Goal: Task Accomplishment & Management: Manage account settings

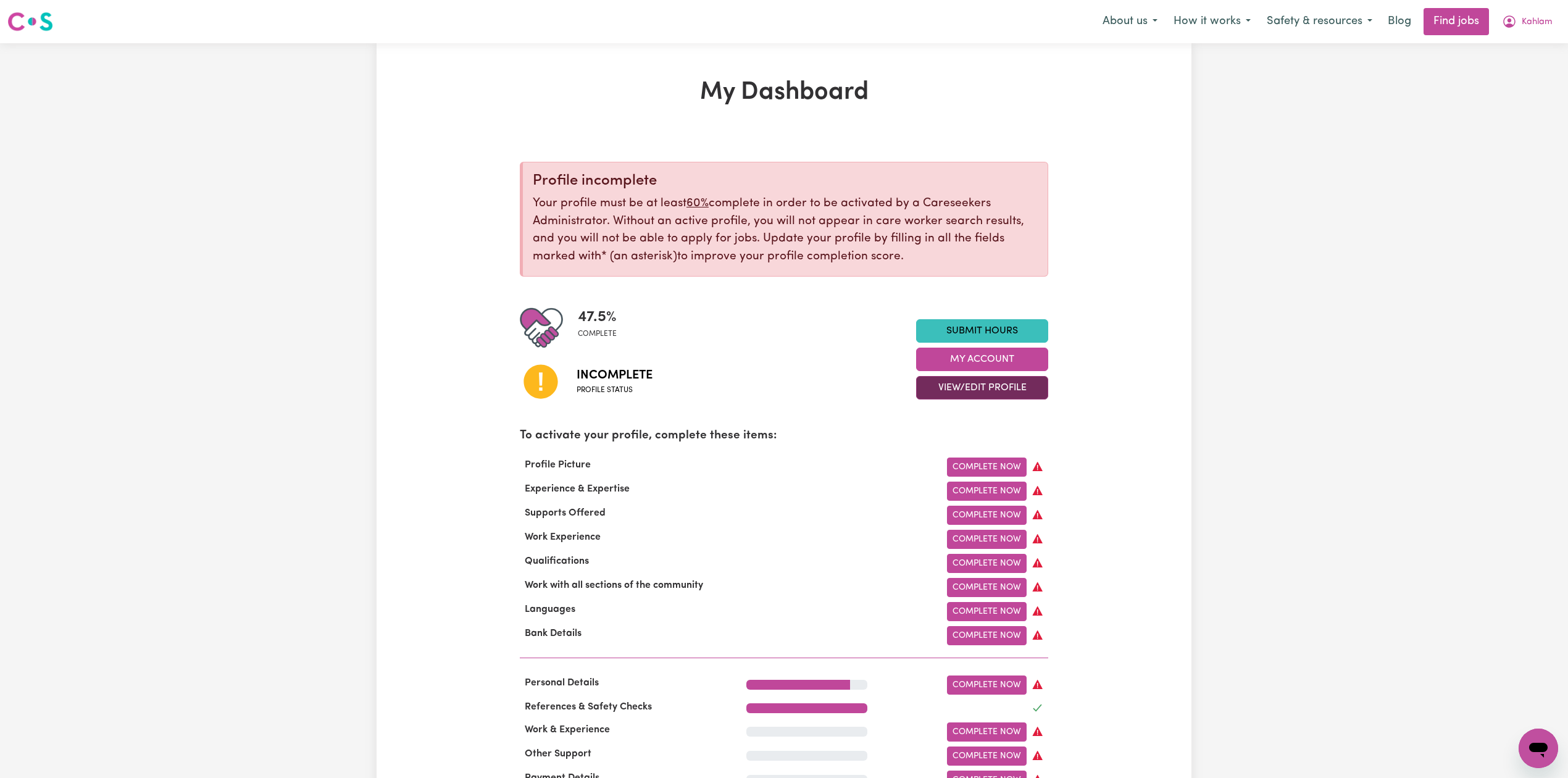
click at [997, 393] on button "View/Edit Profile" at bounding box center [982, 388] width 132 height 24
click at [954, 437] on link "Edit Profile" at bounding box center [974, 444] width 115 height 25
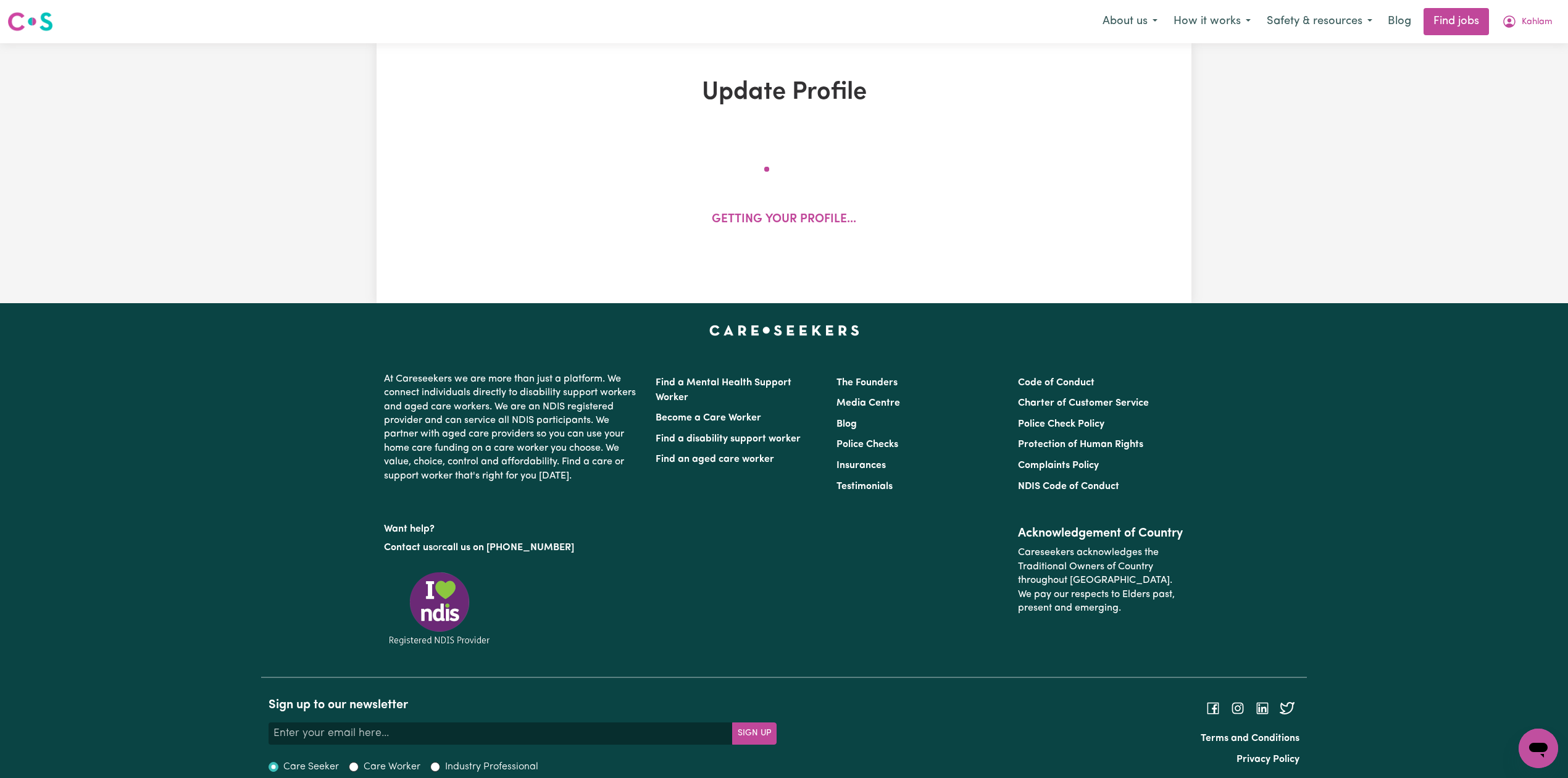
select select "[DEMOGRAPHIC_DATA]"
select select "[DEMOGRAPHIC_DATA] Citizen"
select select "Studying a healthcare related degree or qualification"
select select "80"
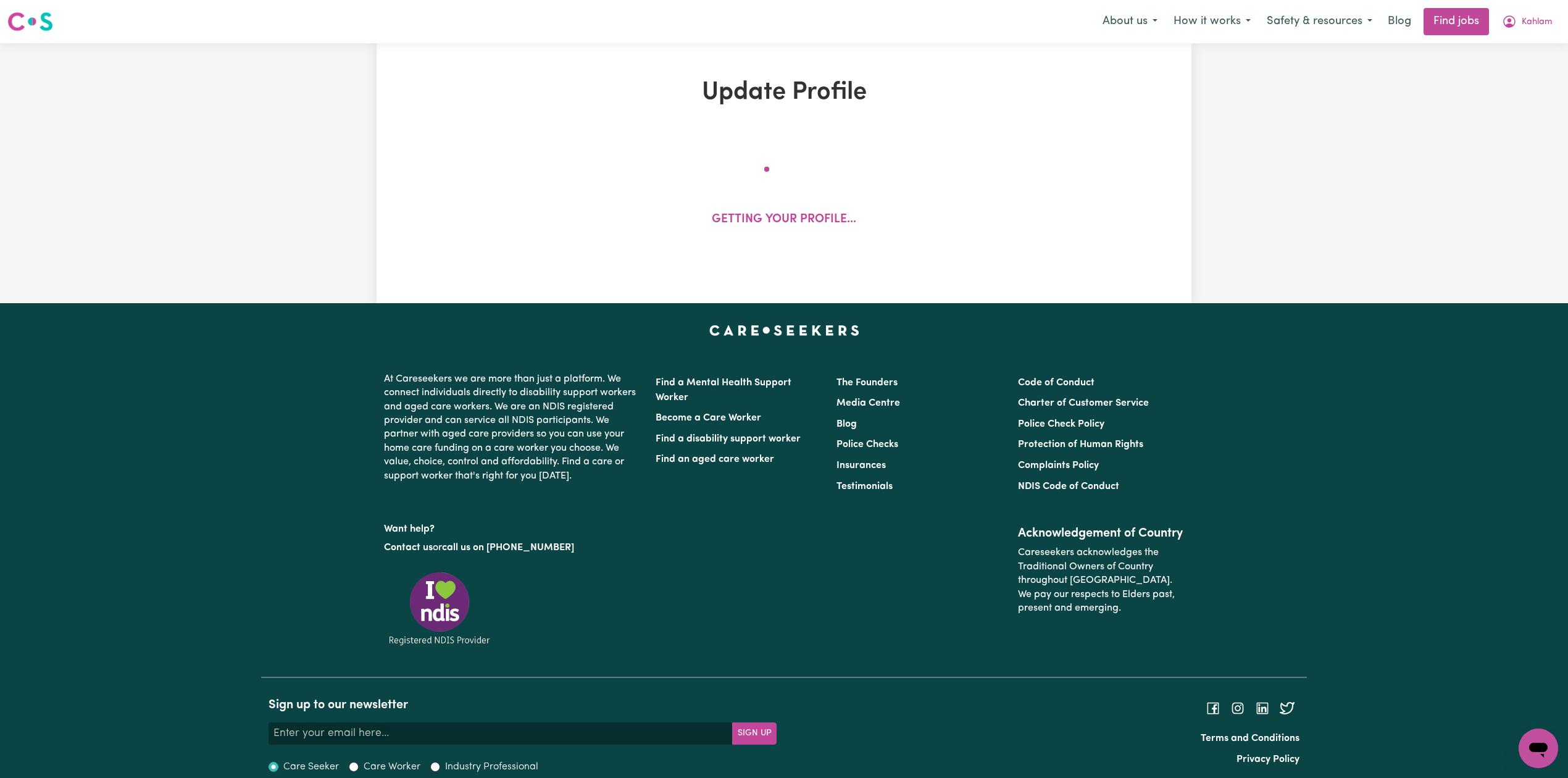
select select "80"
select select "160"
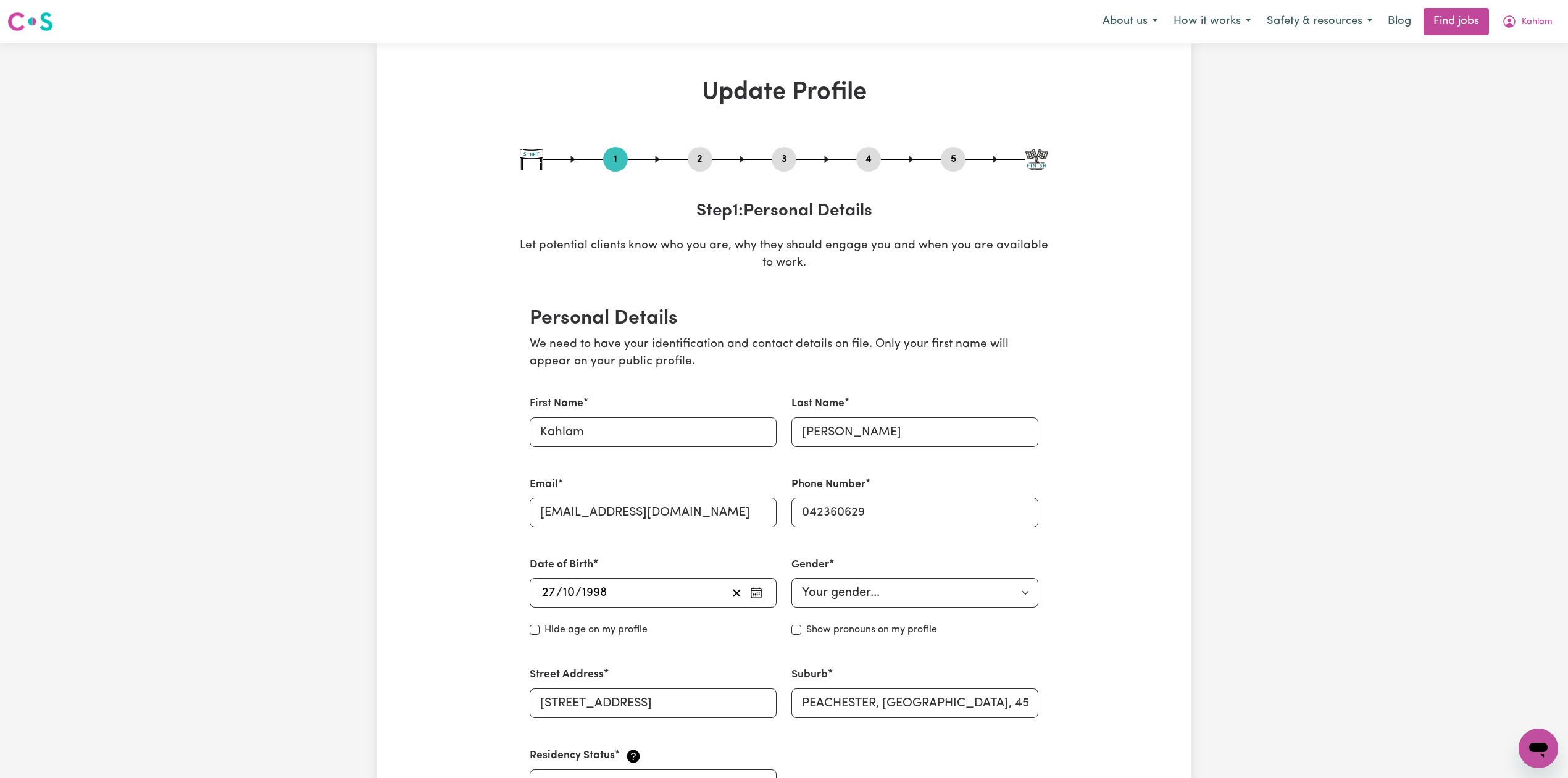
click at [702, 161] on button "2" at bounding box center [700, 159] width 25 height 16
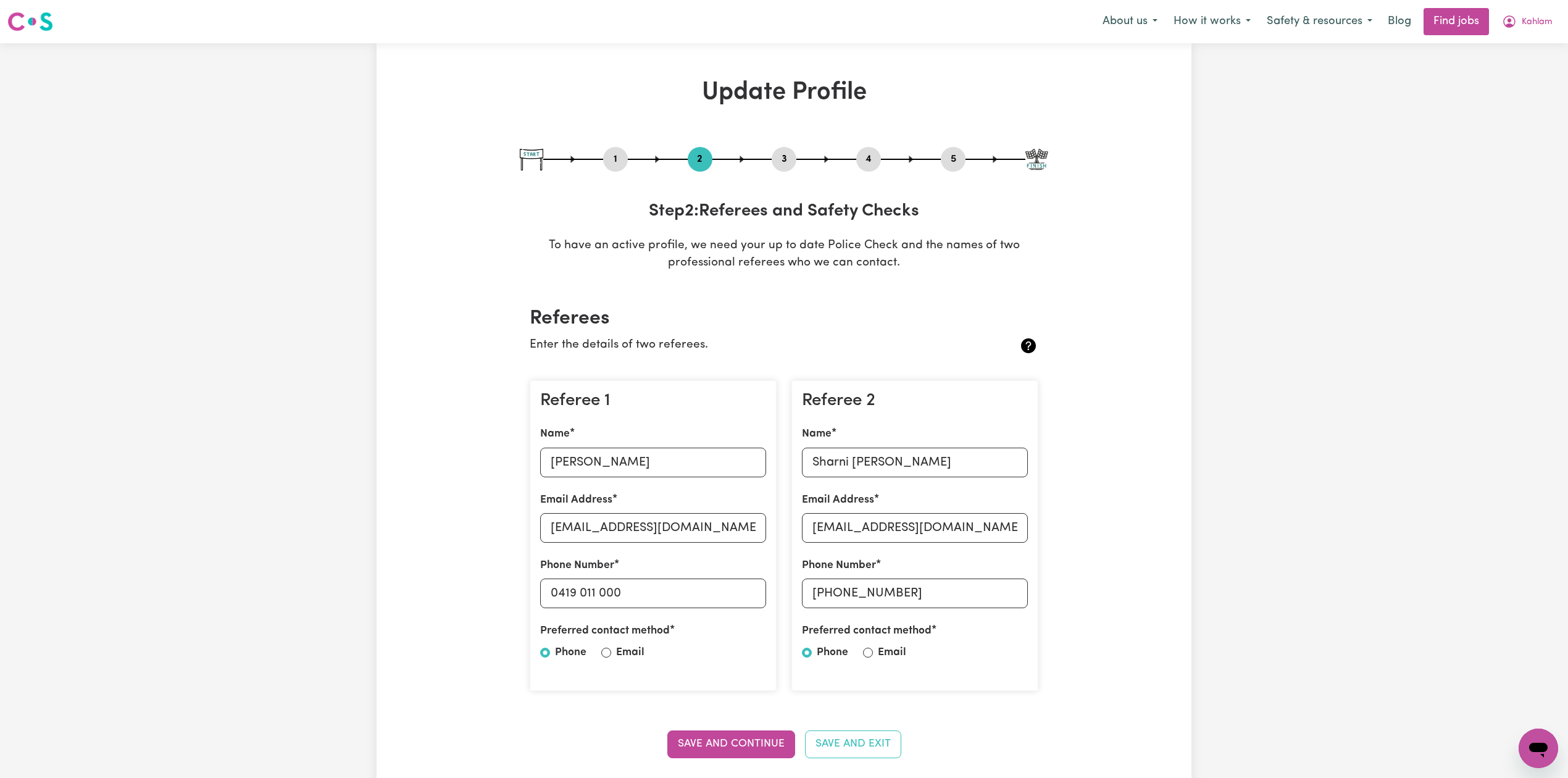
scroll to position [82, 0]
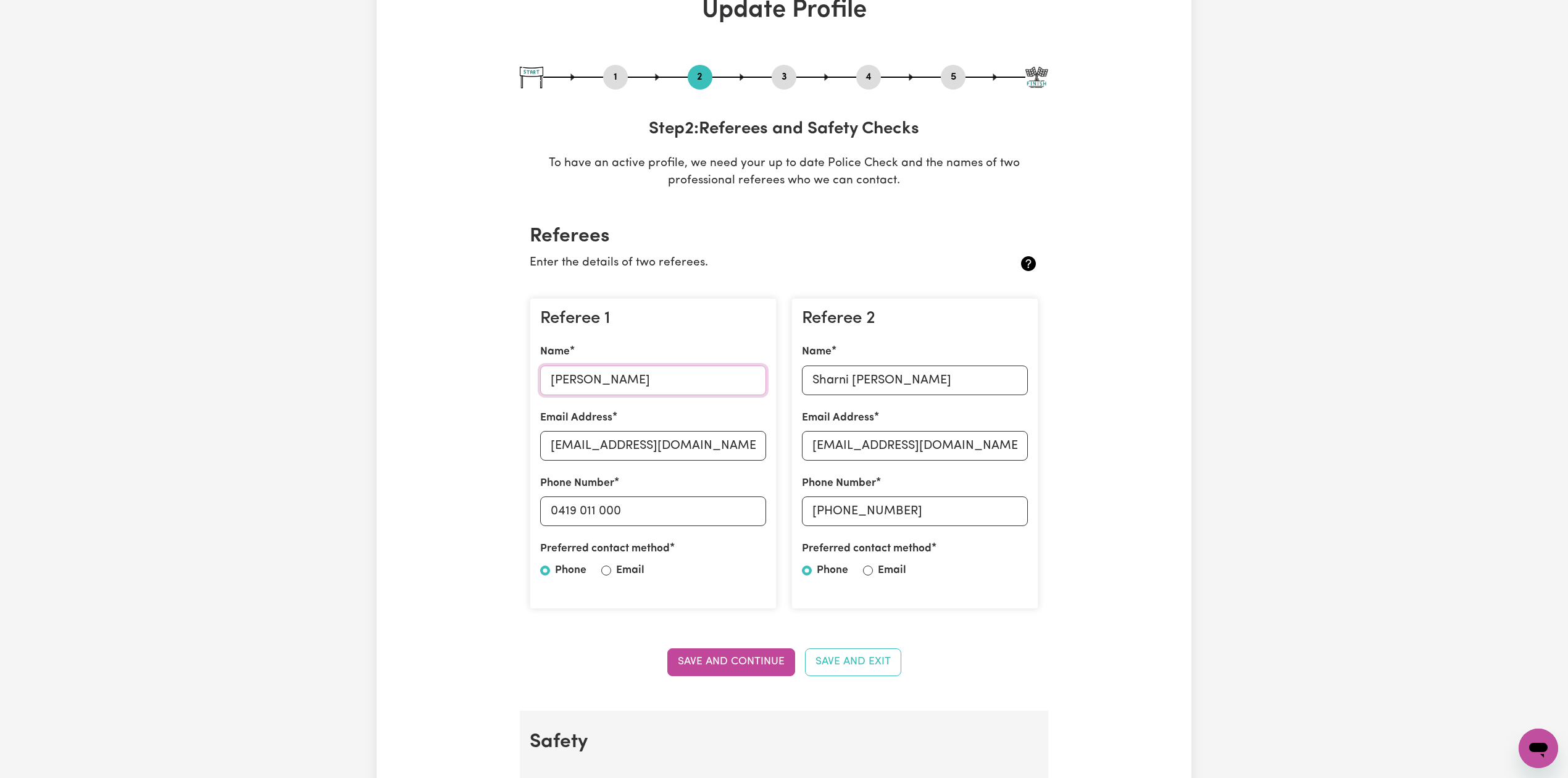
click at [600, 384] on input "[PERSON_NAME]" at bounding box center [653, 380] width 226 height 30
click at [635, 472] on div "Referee 1 Name [PERSON_NAME] Email Address [EMAIL_ADDRESS][DOMAIN_NAME] Phone N…" at bounding box center [653, 454] width 247 height 311
click at [646, 445] on input "[EMAIL_ADDRESS][DOMAIN_NAME]" at bounding box center [653, 445] width 226 height 30
drag, startPoint x: 558, startPoint y: 509, endPoint x: 717, endPoint y: 519, distance: 159.3
click at [717, 519] on input "0419 011 000" at bounding box center [653, 511] width 226 height 30
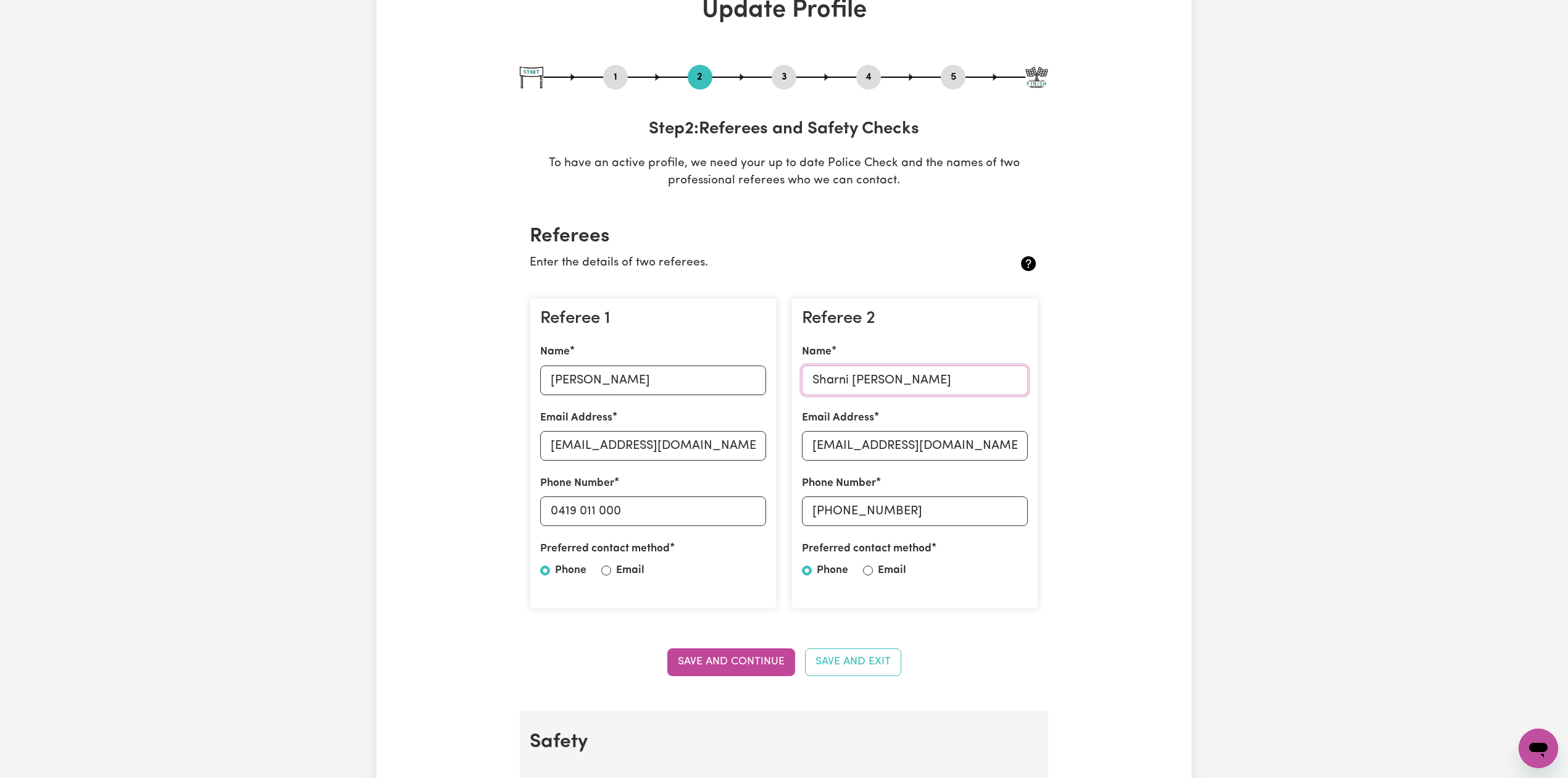
click at [806, 383] on input "Sharni [PERSON_NAME]" at bounding box center [915, 380] width 226 height 30
drag, startPoint x: 825, startPoint y: 465, endPoint x: 837, endPoint y: 439, distance: 28.6
click at [825, 465] on div "Referee 2 Name [PERSON_NAME] Email Address [EMAIL_ADDRESS][DOMAIN_NAME] Phone N…" at bounding box center [915, 454] width 247 height 311
click at [837, 439] on input "[EMAIL_ADDRESS][DOMAIN_NAME]" at bounding box center [915, 445] width 226 height 30
drag, startPoint x: 833, startPoint y: 507, endPoint x: 946, endPoint y: 497, distance: 113.4
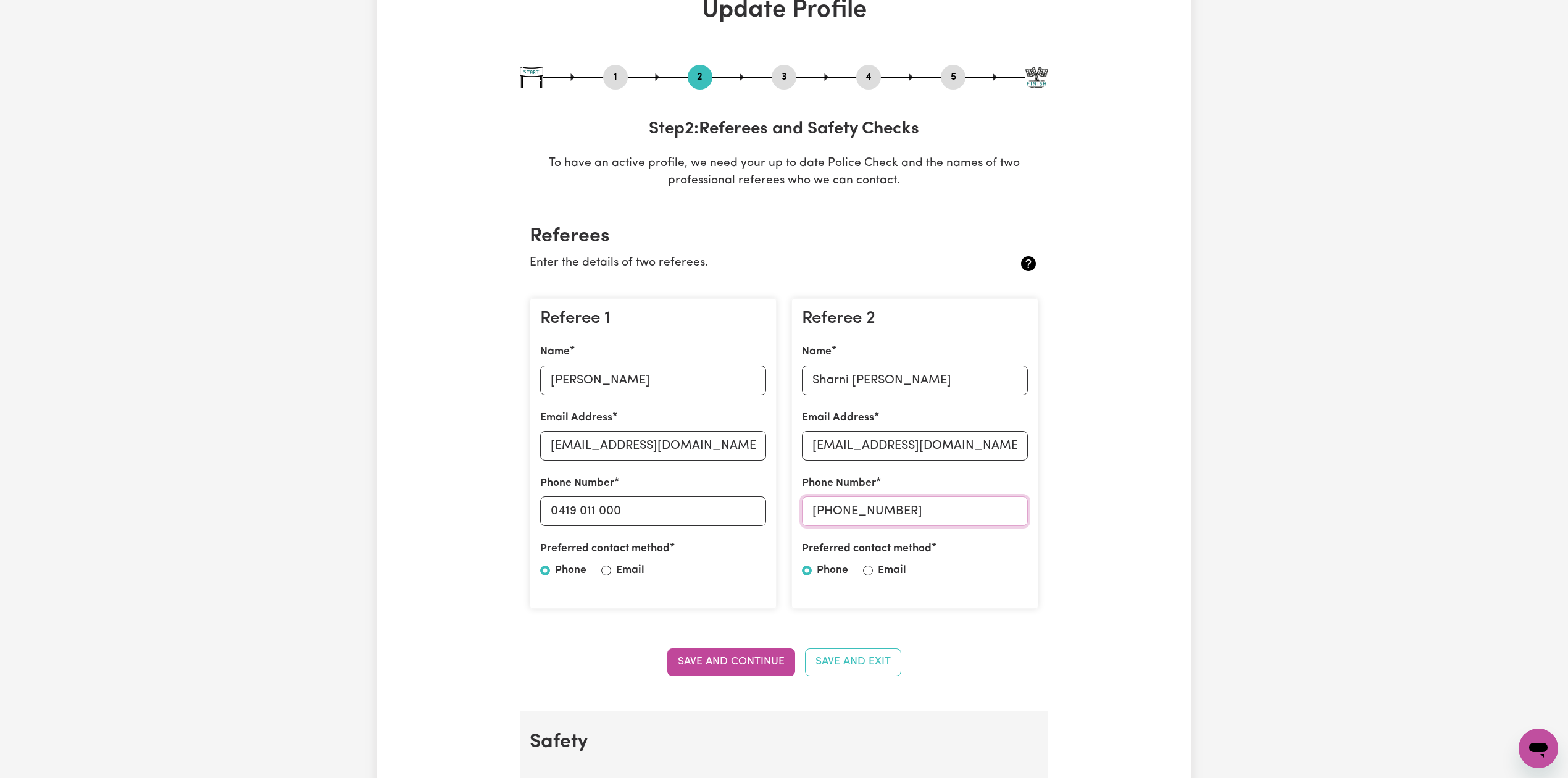
click at [946, 497] on input "[PHONE_NUMBER]" at bounding box center [915, 511] width 226 height 30
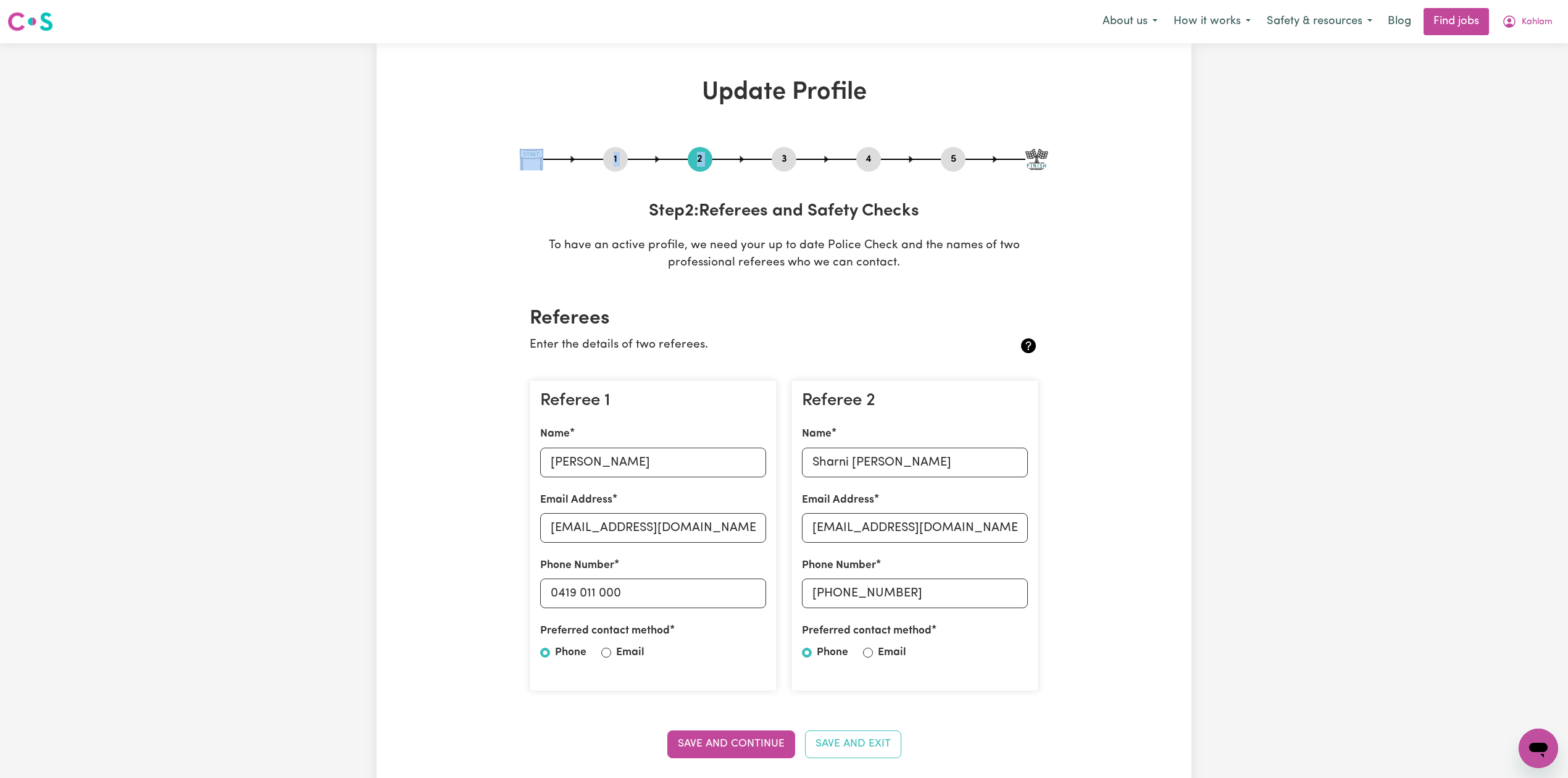
drag, startPoint x: 756, startPoint y: 161, endPoint x: 805, endPoint y: 159, distance: 49.0
click at [761, 159] on div "1 2 3 4 5" at bounding box center [784, 159] width 529 height 25
drag, startPoint x: 805, startPoint y: 159, endPoint x: 786, endPoint y: 157, distance: 19.1
click at [805, 159] on div at bounding box center [784, 159] width 529 height 1
click at [778, 154] on button "3" at bounding box center [784, 159] width 25 height 16
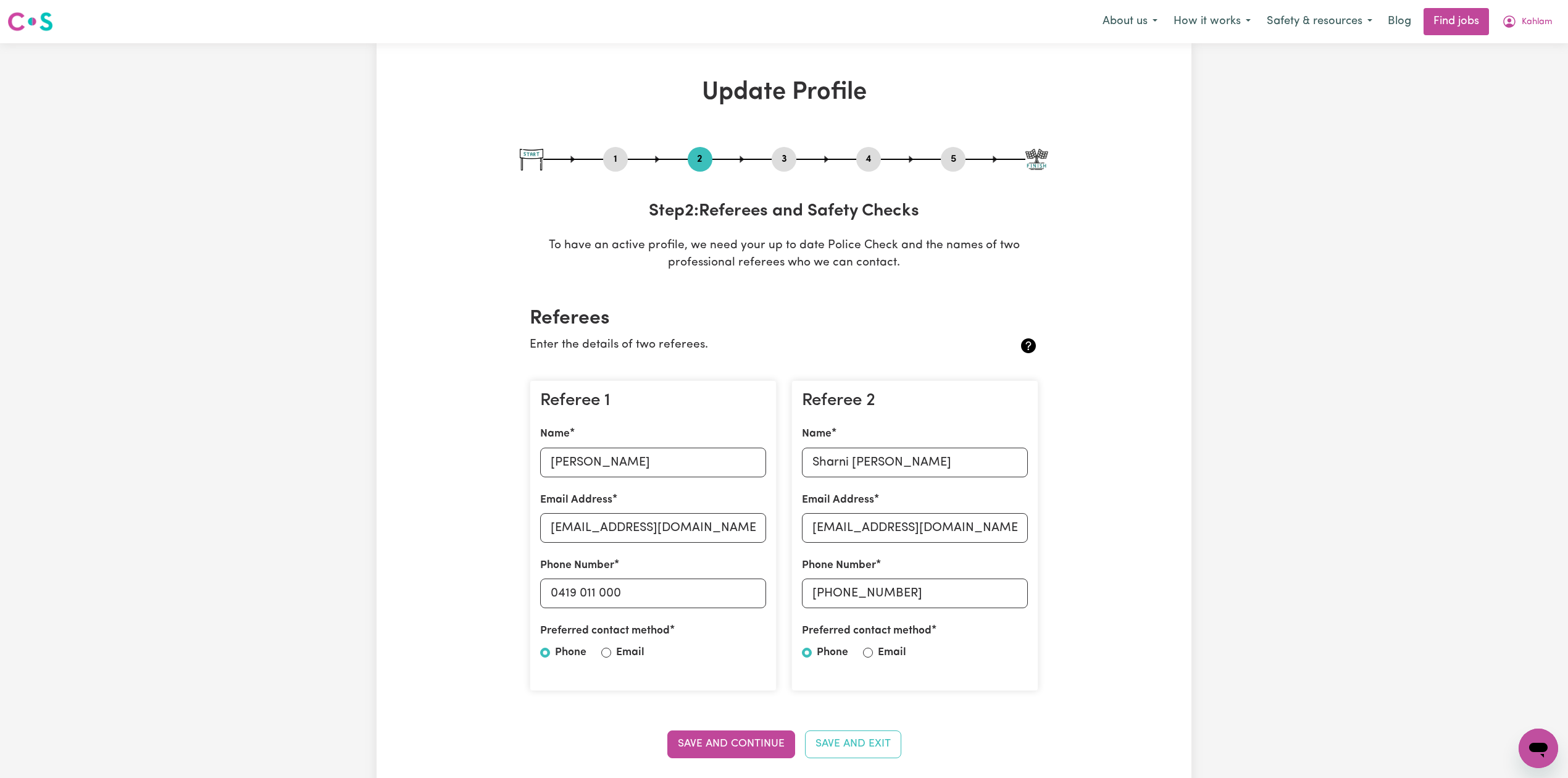
select select "Certificate III (Individual Support)"
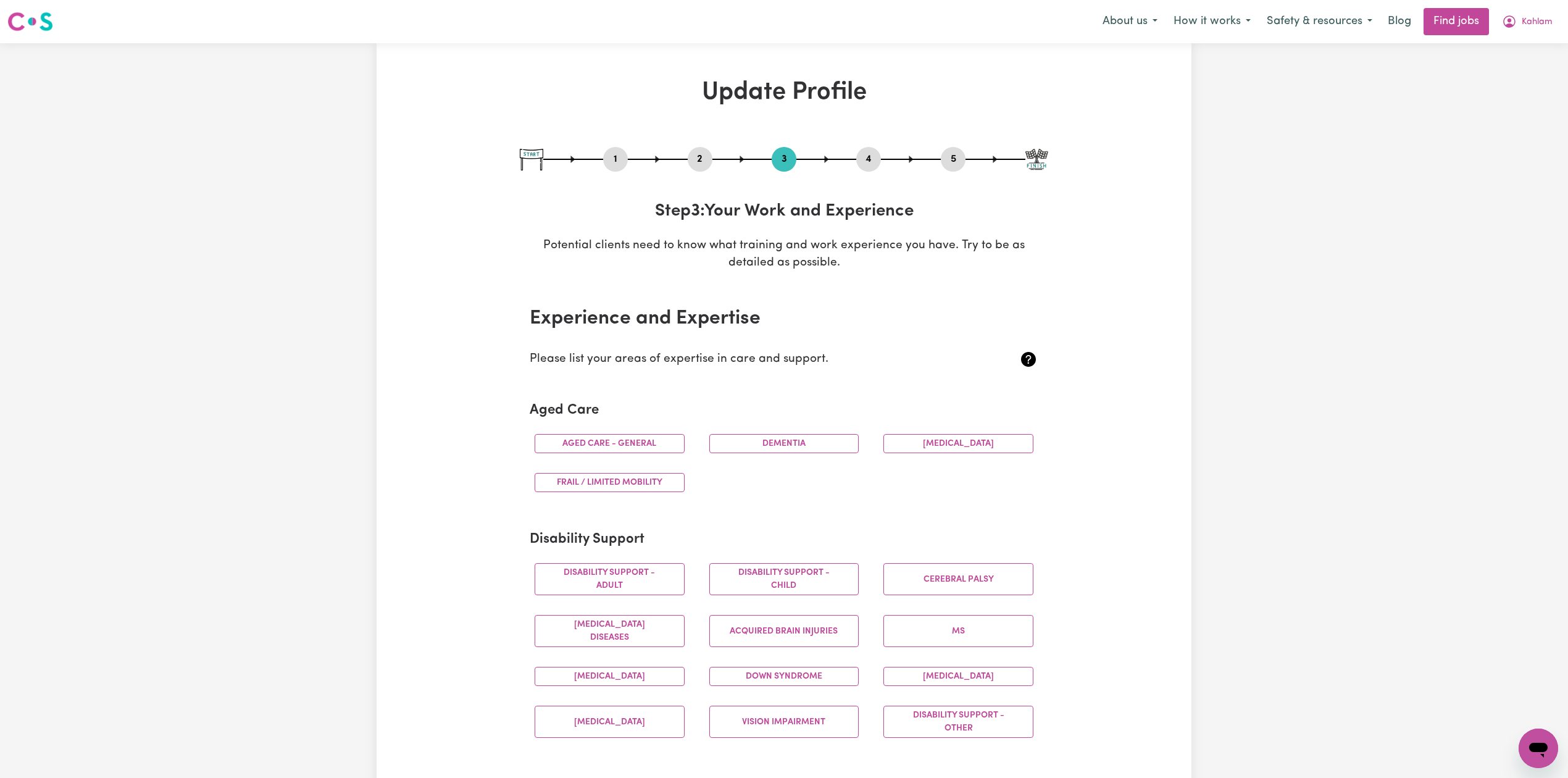
click at [874, 164] on button "4" at bounding box center [869, 159] width 25 height 16
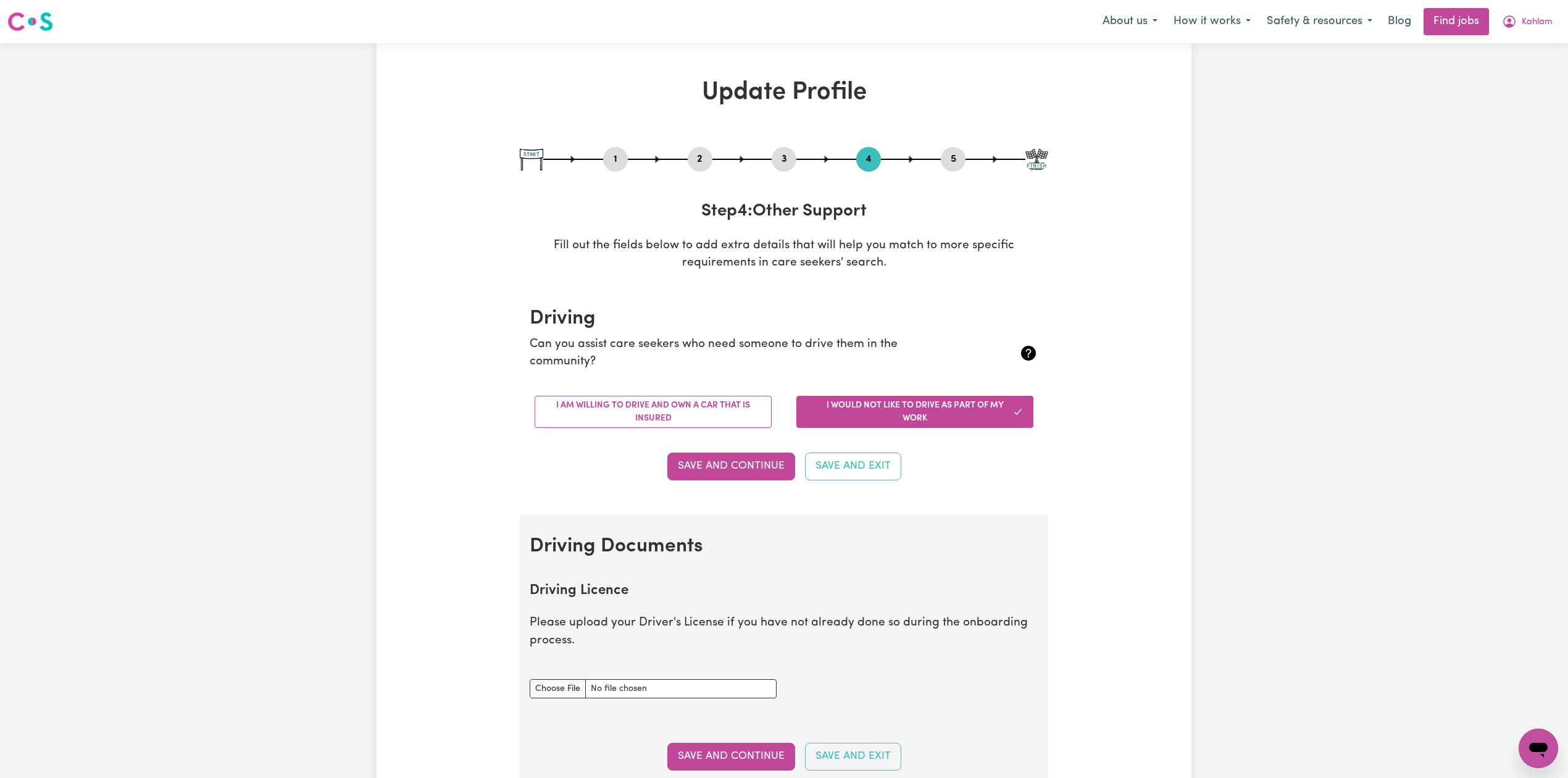
click at [952, 164] on button "5" at bounding box center [953, 159] width 25 height 16
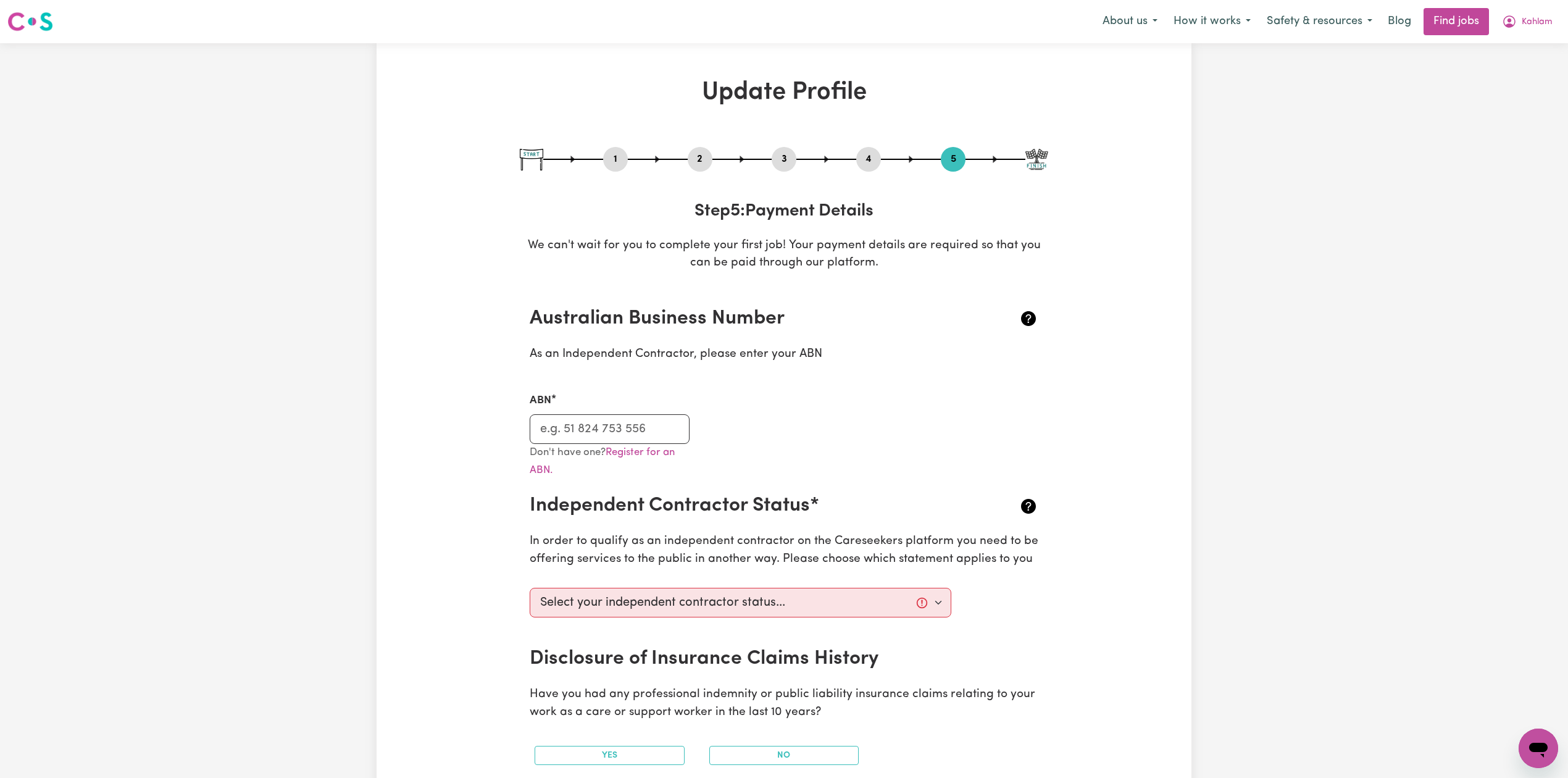
click at [688, 159] on button "2" at bounding box center [700, 159] width 25 height 16
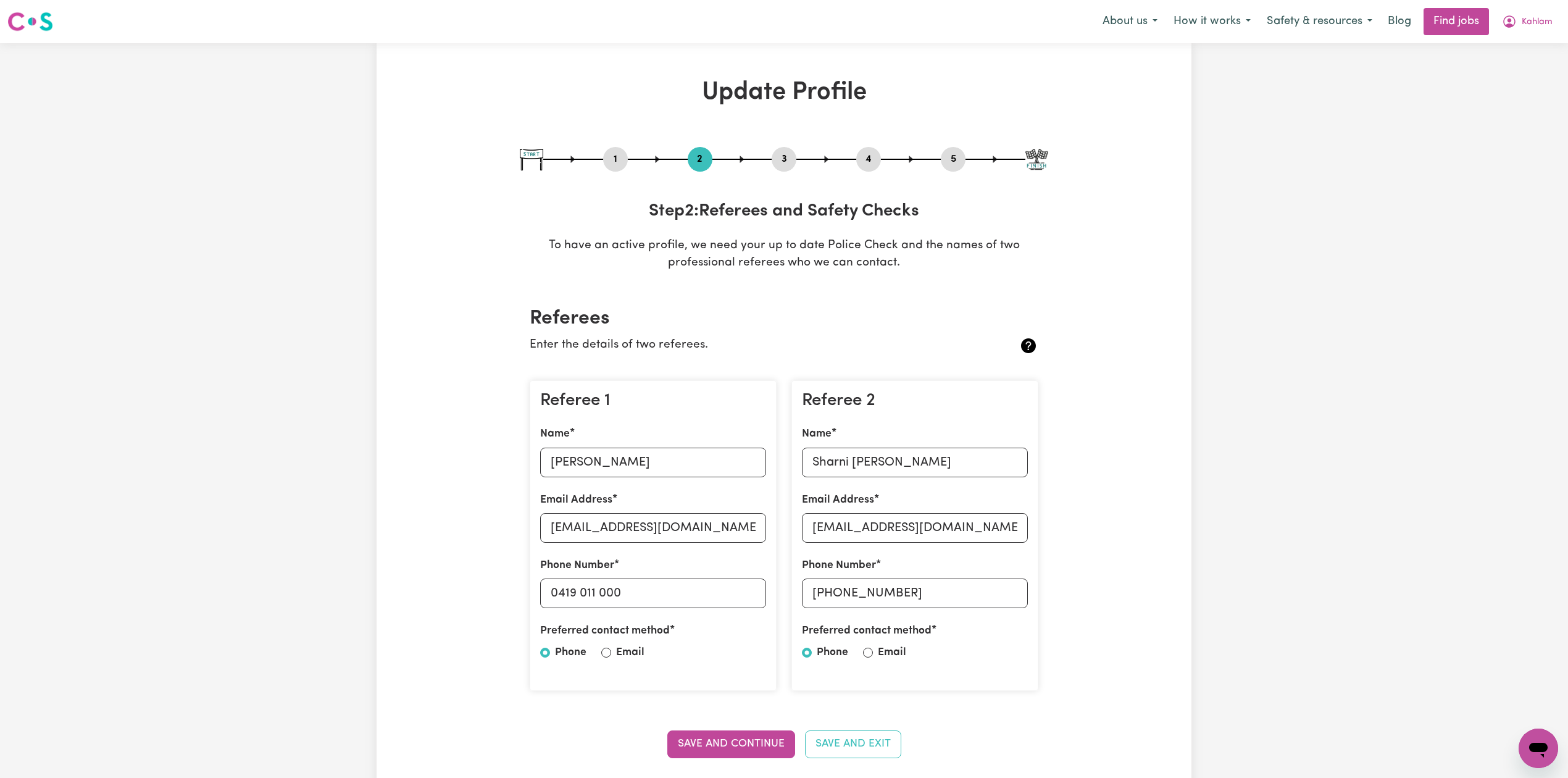
click at [601, 151] on div "1 2 3 4 5" at bounding box center [784, 159] width 529 height 25
click at [626, 169] on div "1 2 3 4 5" at bounding box center [784, 159] width 529 height 25
click at [617, 161] on button "1" at bounding box center [616, 159] width 25 height 16
select select "[DEMOGRAPHIC_DATA]"
select select "[DEMOGRAPHIC_DATA] Citizen"
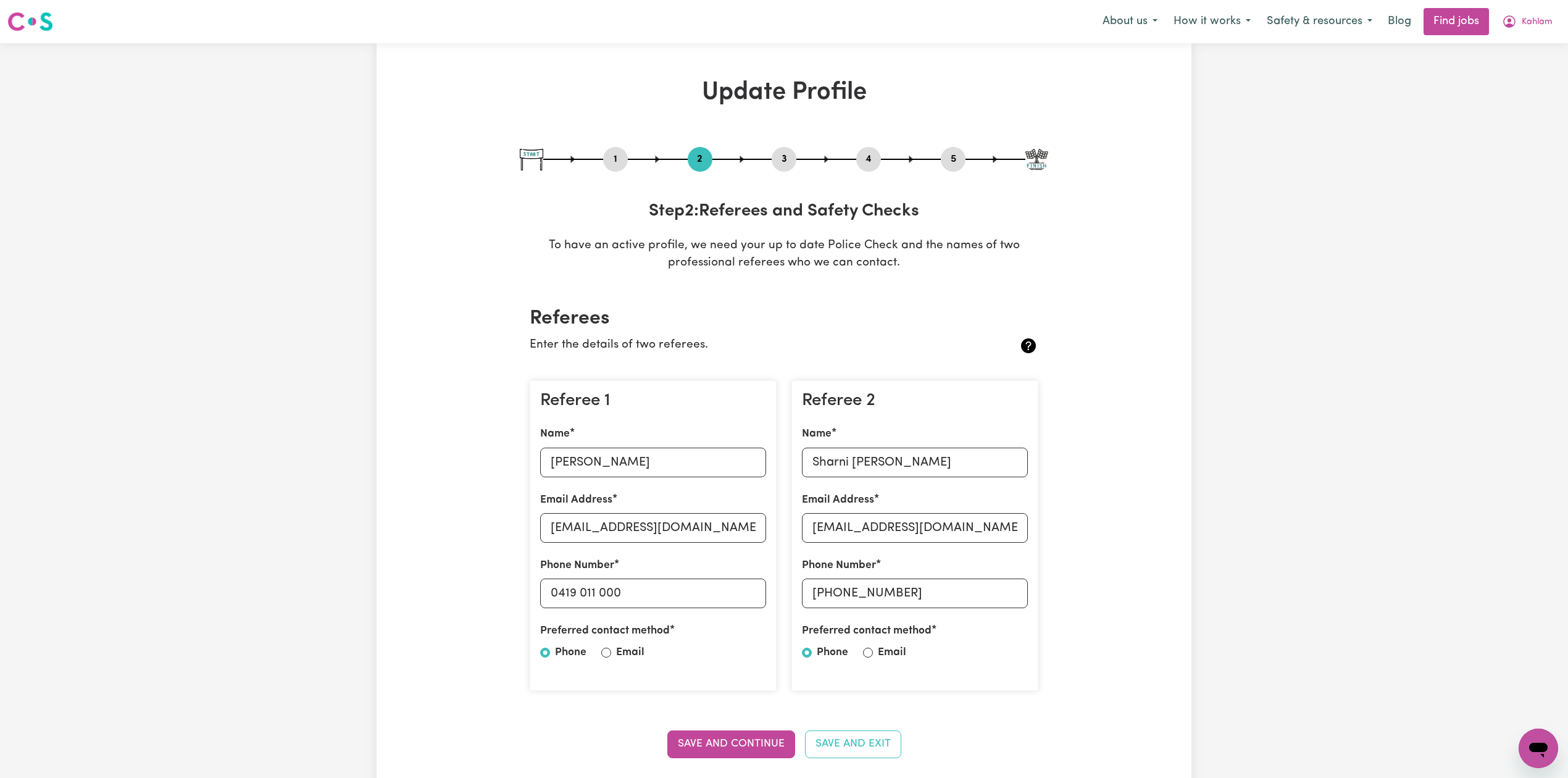
select select "Studying a healthcare related degree or qualification"
select select "80"
select select "160"
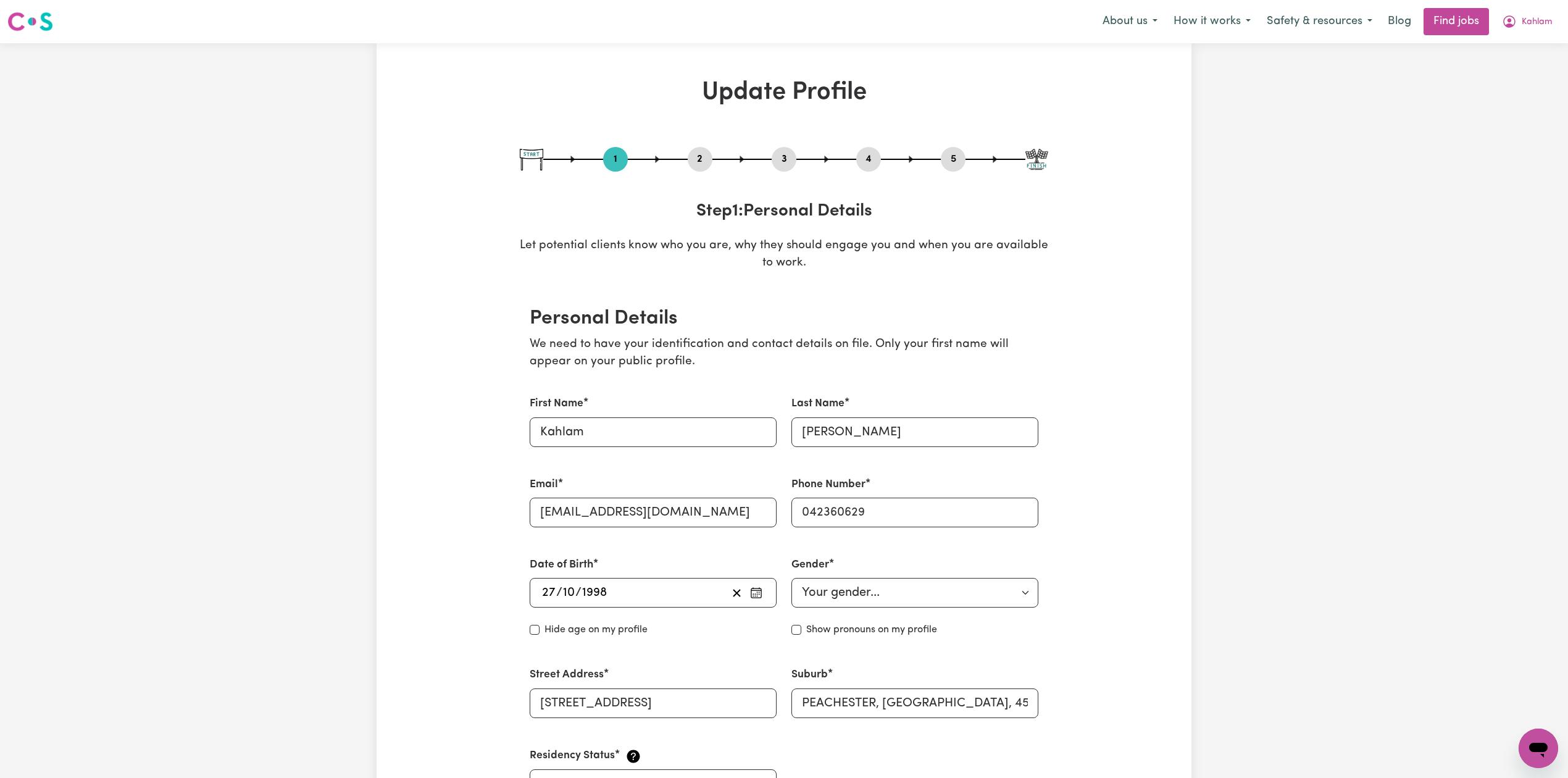
drag, startPoint x: 692, startPoint y: 158, endPoint x: 631, endPoint y: 249, distance: 109.6
click at [694, 157] on button "2" at bounding box center [700, 159] width 25 height 16
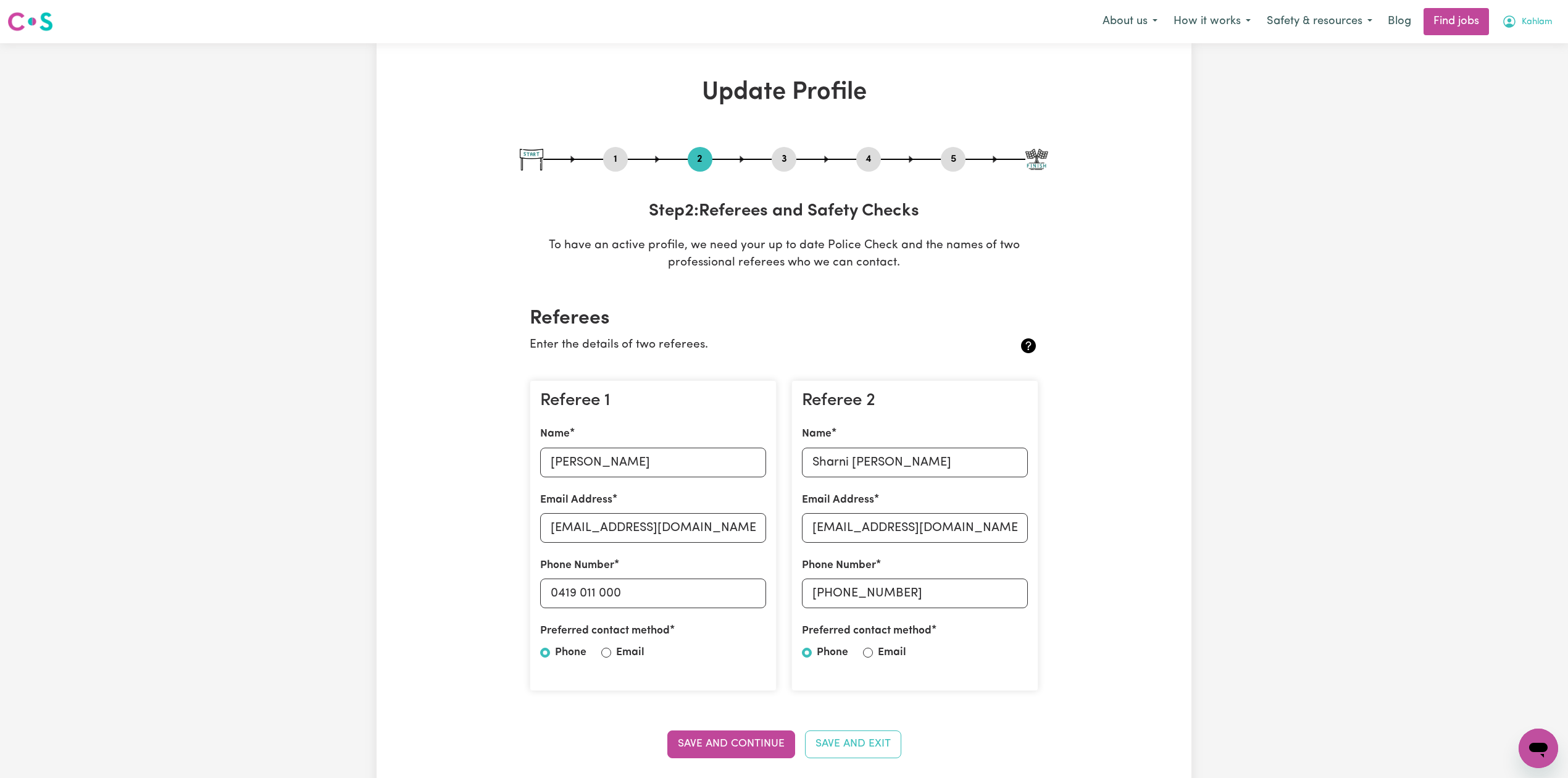
click at [1502, 28] on icon "My Account" at bounding box center [1510, 22] width 15 height 15
click at [1502, 92] on link "Logout" at bounding box center [1511, 94] width 97 height 24
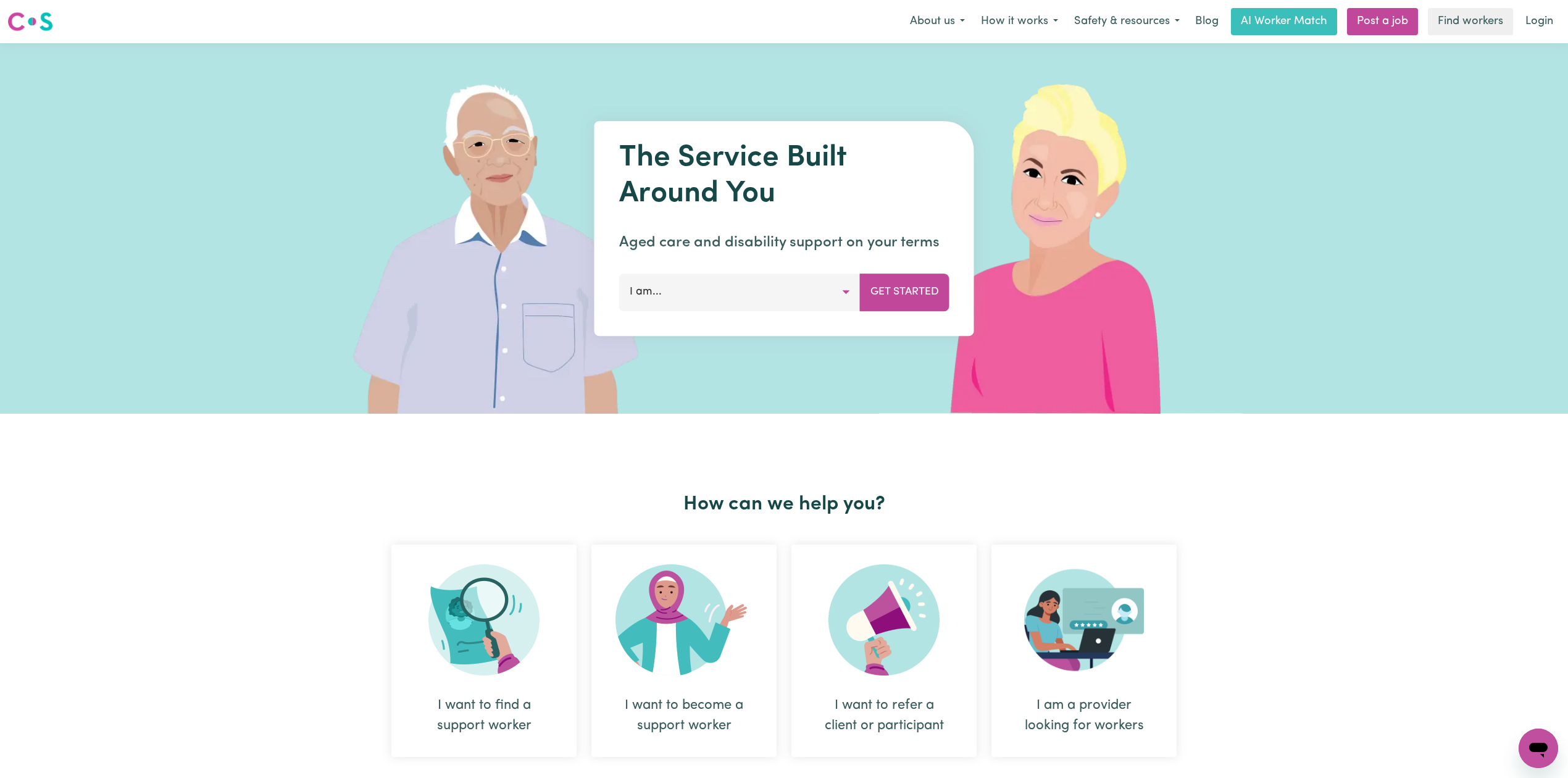
click at [1564, 28] on div "Menu About us How it works Safety & resources Blog AI Worker Match Post a job F…" at bounding box center [784, 22] width 1568 height 29
click at [333, 158] on img at bounding box center [504, 228] width 368 height 370
click at [1549, 25] on link "Login" at bounding box center [1539, 22] width 43 height 27
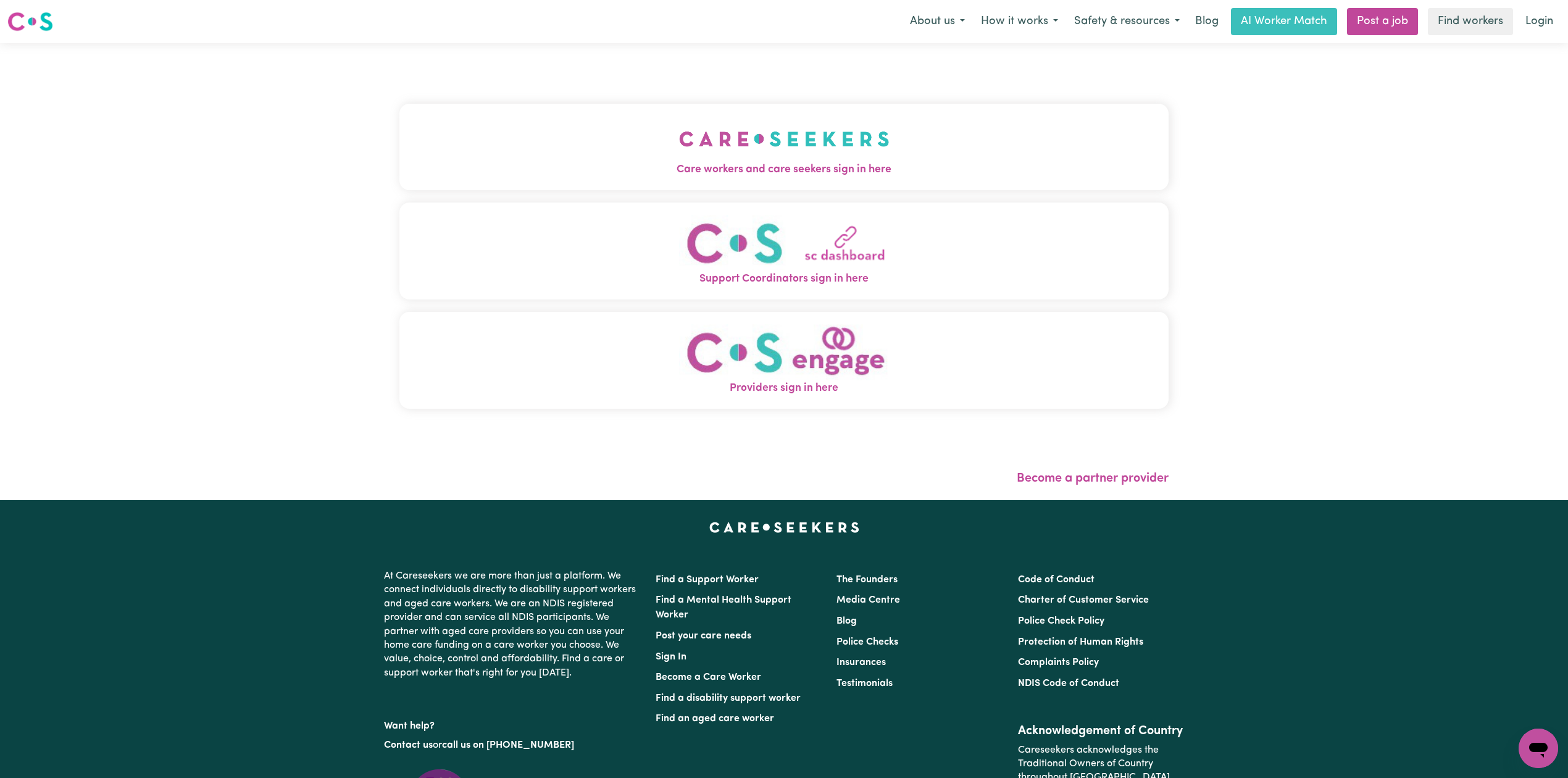
drag, startPoint x: 640, startPoint y: 110, endPoint x: 619, endPoint y: 137, distance: 34.2
click at [635, 115] on button "Care workers and care seekers sign in here" at bounding box center [784, 146] width 769 height 86
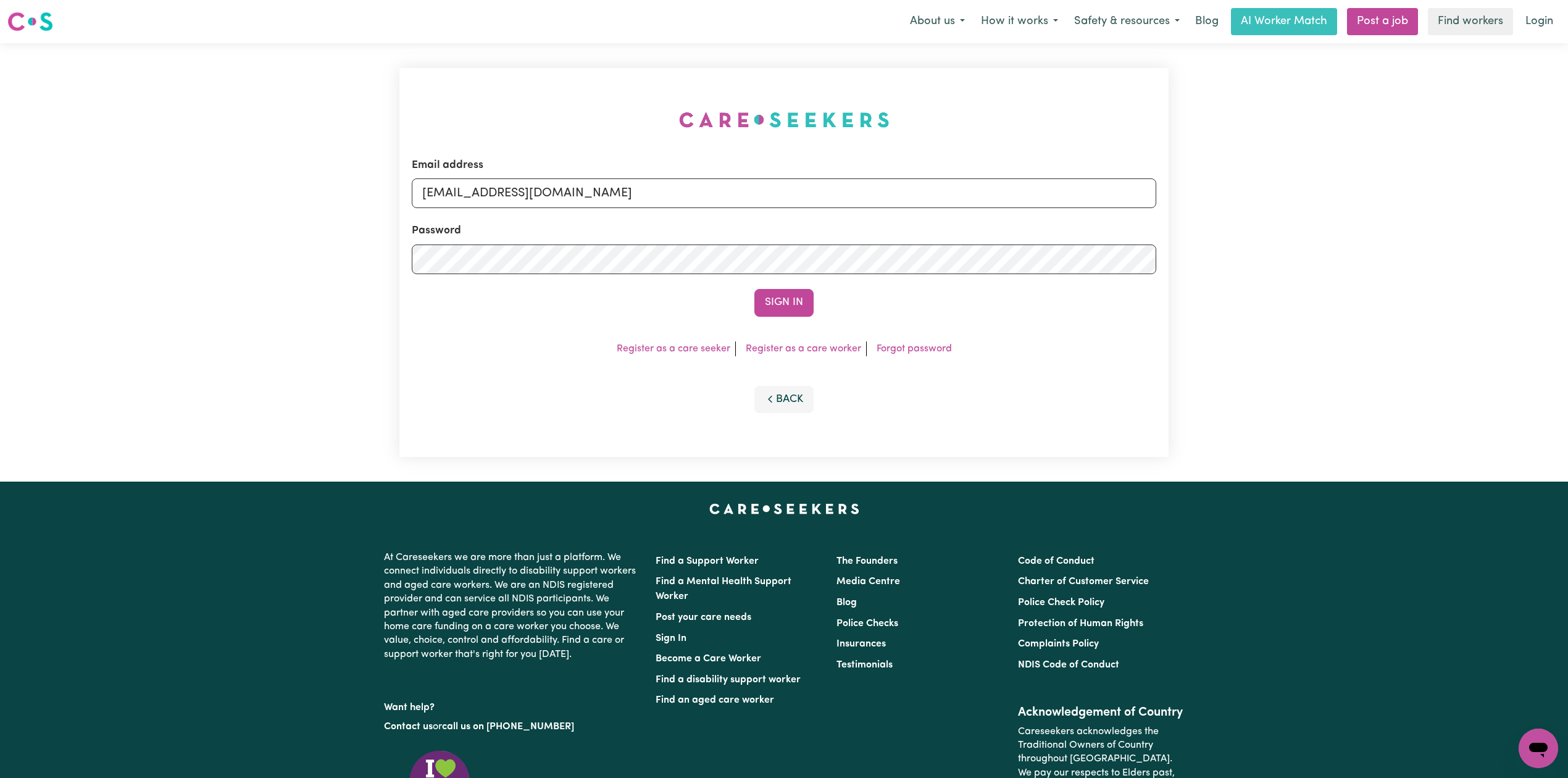
drag, startPoint x: 640, startPoint y: 171, endPoint x: 623, endPoint y: 179, distance: 18.8
click at [631, 176] on div "Email address [EMAIL_ADDRESS][DOMAIN_NAME]" at bounding box center [784, 183] width 745 height 51
drag, startPoint x: 570, startPoint y: 189, endPoint x: 568, endPoint y: 205, distance: 16.1
click at [568, 190] on input "[EMAIL_ADDRESS][DOMAIN_NAME]" at bounding box center [784, 194] width 745 height 30
drag, startPoint x: 485, startPoint y: 190, endPoint x: 849, endPoint y: 215, distance: 364.9
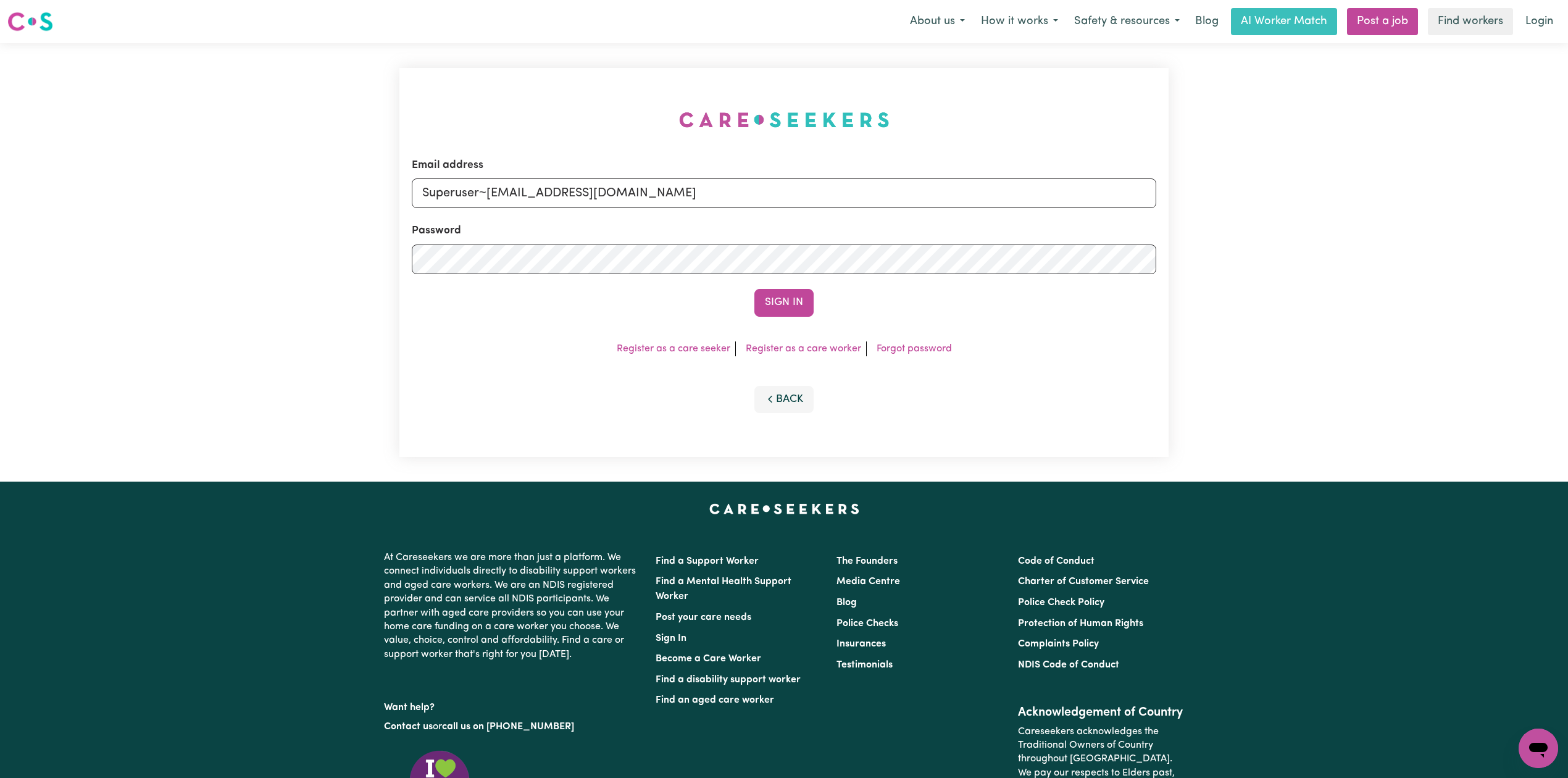
click at [849, 213] on form "Email address Superuser~[EMAIL_ADDRESS][DOMAIN_NAME] Password Sign In" at bounding box center [784, 237] width 745 height 159
type input "Superuser~[EMAIL_ADDRESS][DOMAIN_NAME]"
click at [784, 306] on button "Sign In" at bounding box center [784, 303] width 60 height 27
